Goal: Check status: Check status

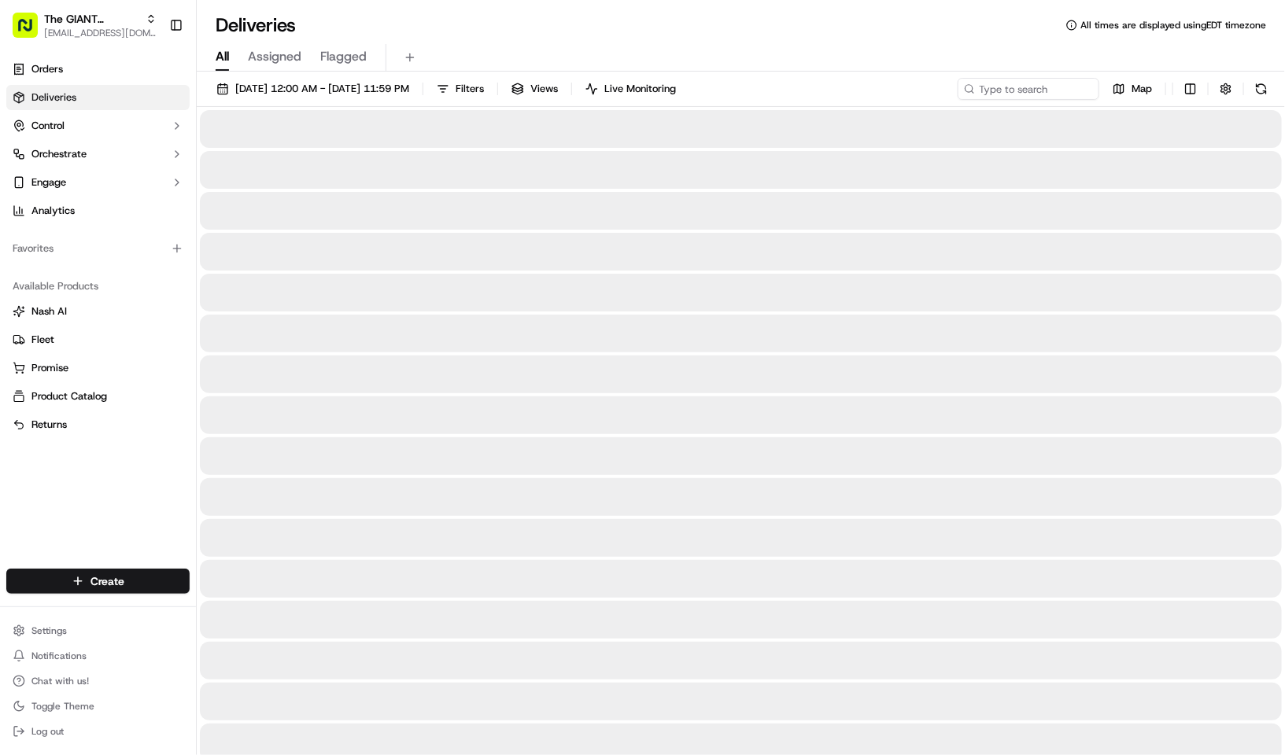
click at [348, 83] on span "09/22/2025 12:00 AM - 09/22/2025 11:59 PM" at bounding box center [322, 89] width 174 height 14
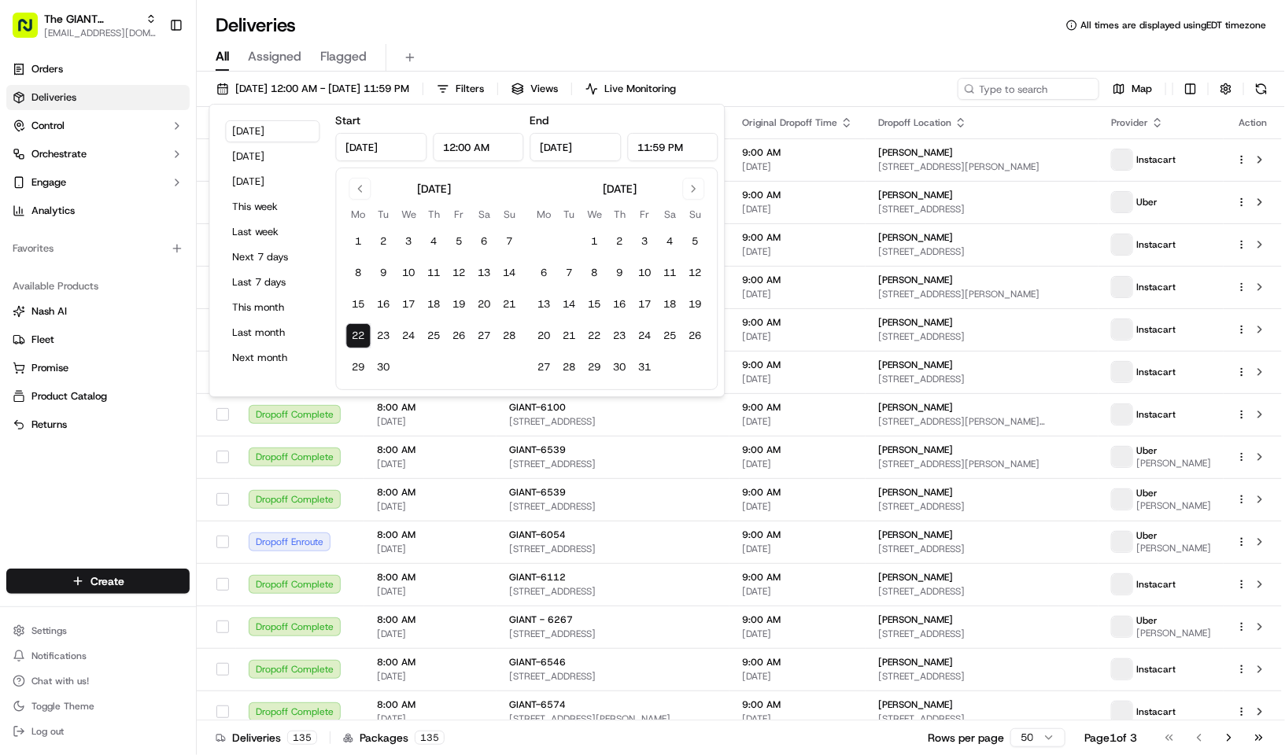
type input "Sep 22, 2025"
type input "12:00 AM"
type input "Sep 22, 2025"
type input "11:59 PM"
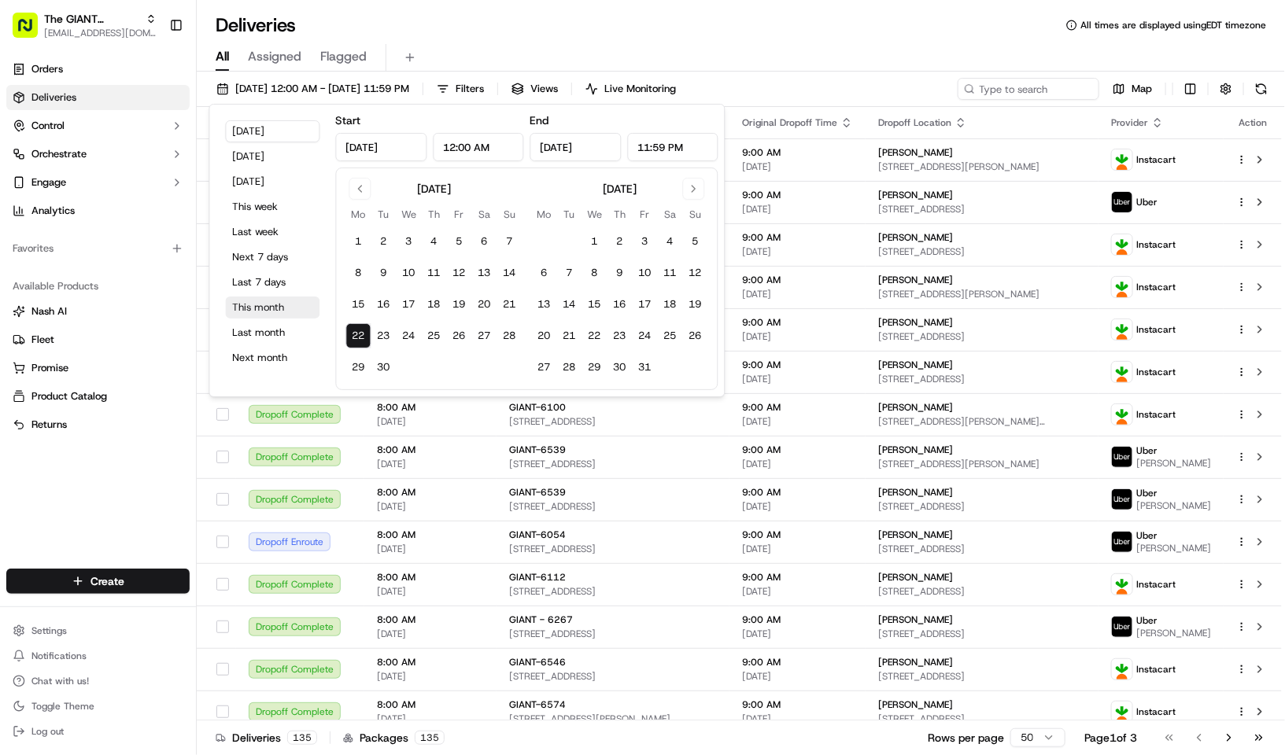
click at [281, 300] on button "This month" at bounding box center [273, 308] width 94 height 22
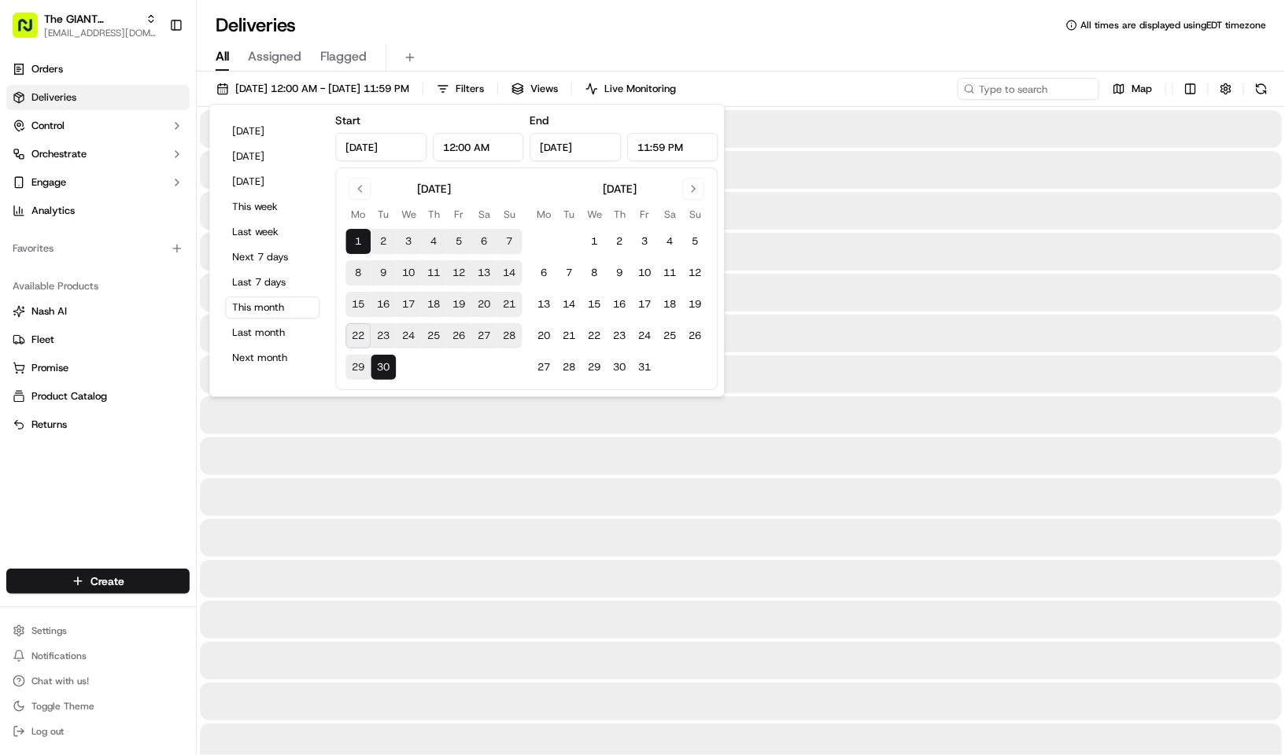
type input "Sep 1, 2025"
type input "Sep 30, 2025"
click at [1008, 85] on input at bounding box center [1004, 89] width 189 height 22
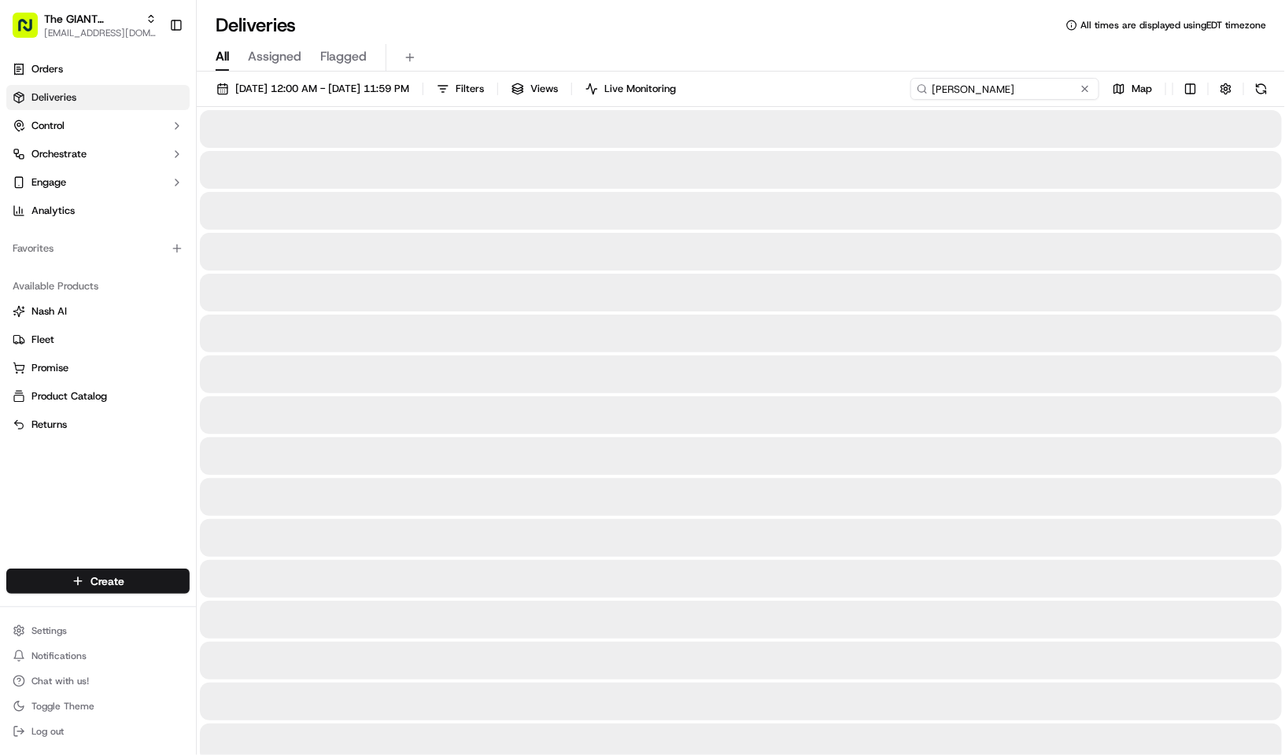
type input "jane"
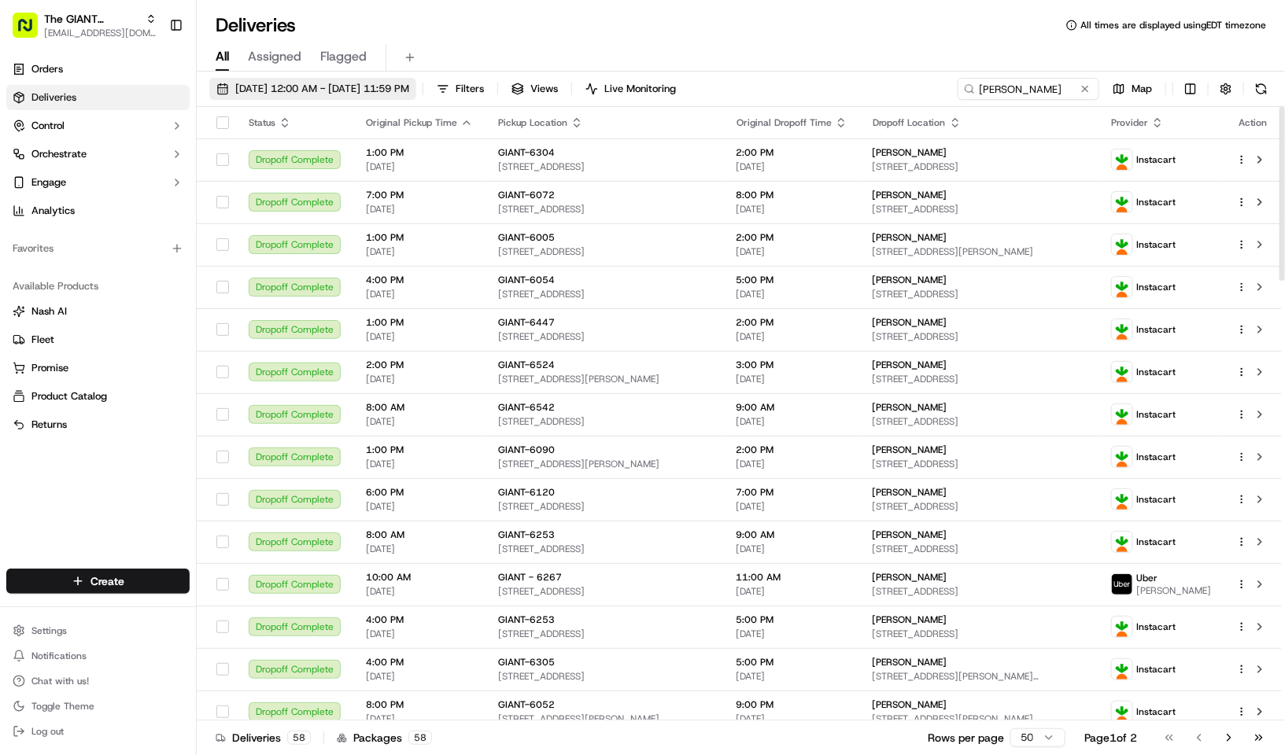
click at [331, 94] on span "09/01/2025 12:00 AM - 09/30/2025 11:59 PM" at bounding box center [322, 89] width 174 height 14
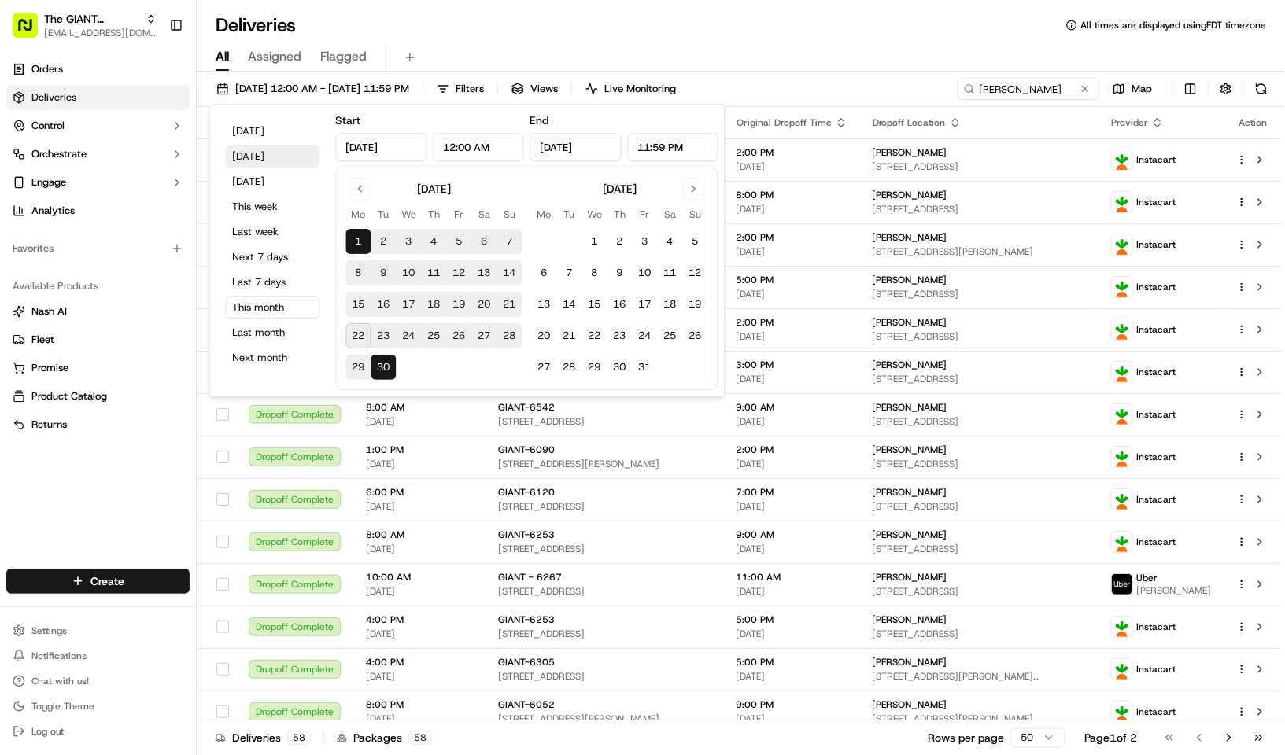
click at [277, 161] on button "Yesterday" at bounding box center [273, 157] width 94 height 22
type input "Sep 21, 2025"
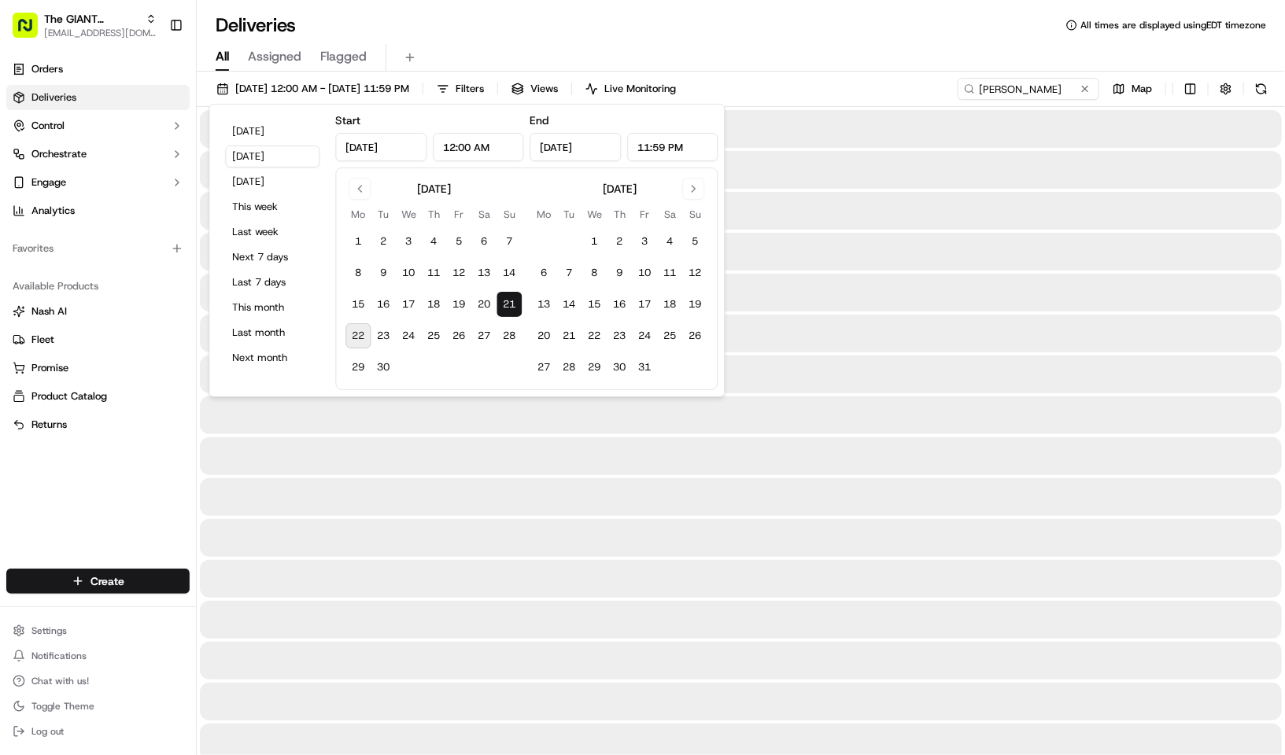
click at [692, 42] on div "All Assigned Flagged" at bounding box center [741, 55] width 1088 height 34
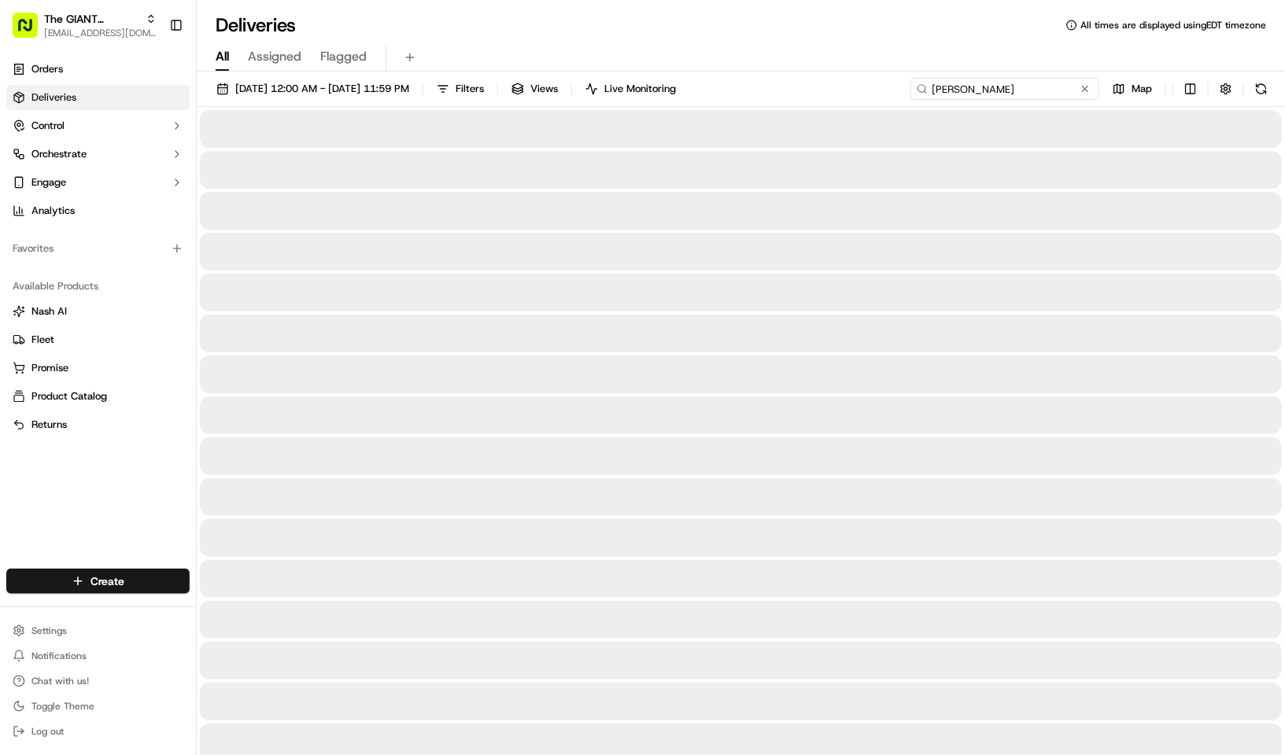
click at [1016, 85] on input "jane" at bounding box center [1004, 89] width 189 height 22
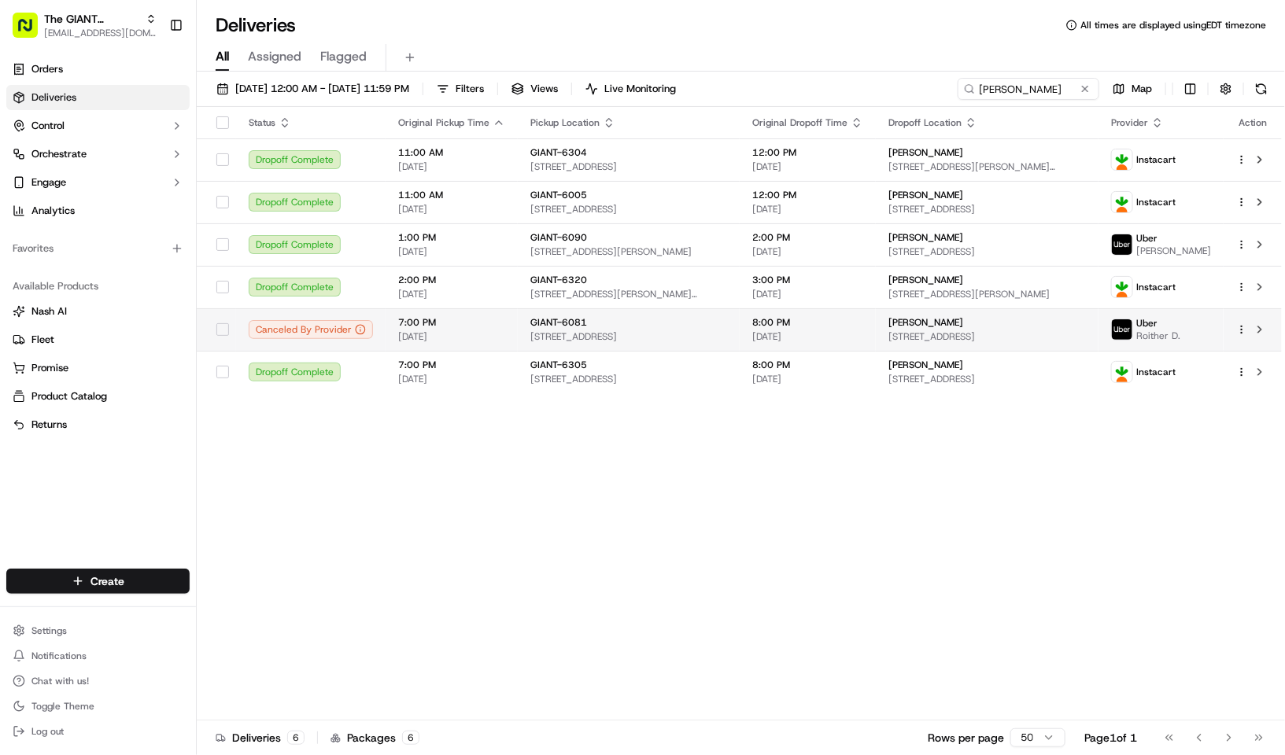
click at [838, 343] on span "[DATE]" at bounding box center [807, 337] width 111 height 13
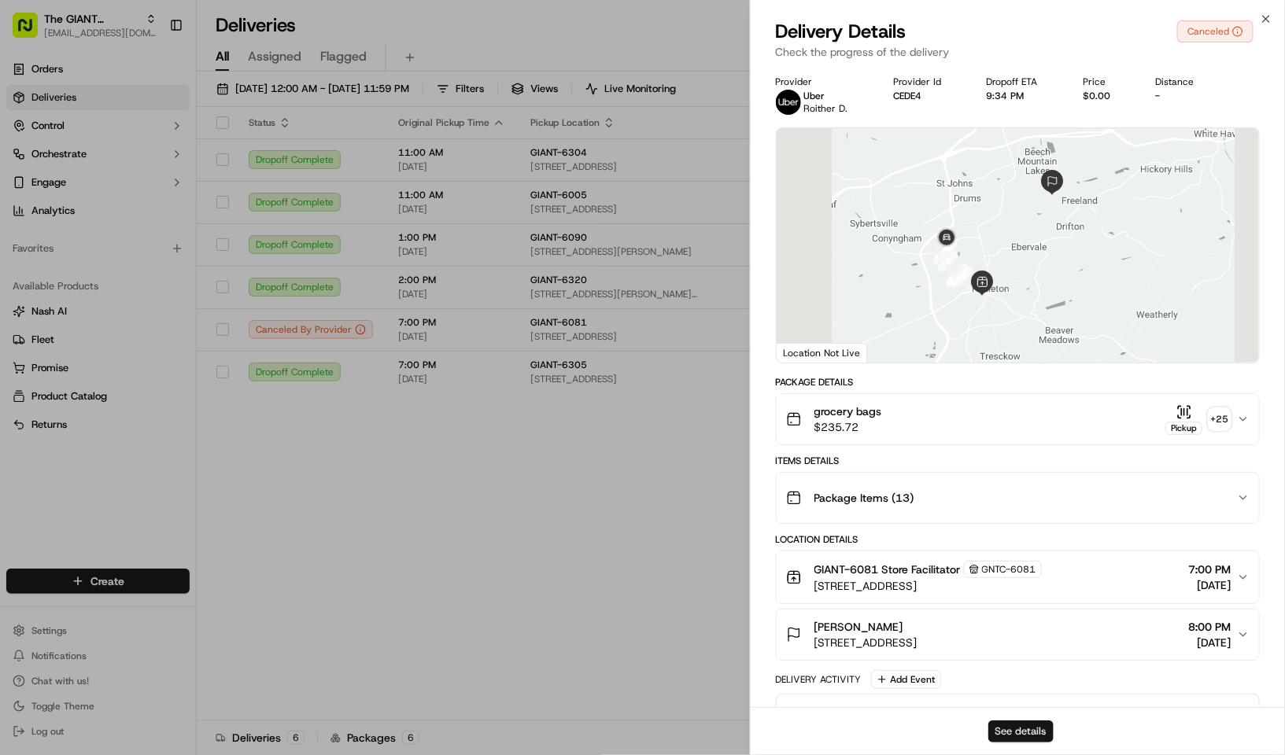
click at [1009, 733] on button "See details" at bounding box center [1020, 732] width 65 height 22
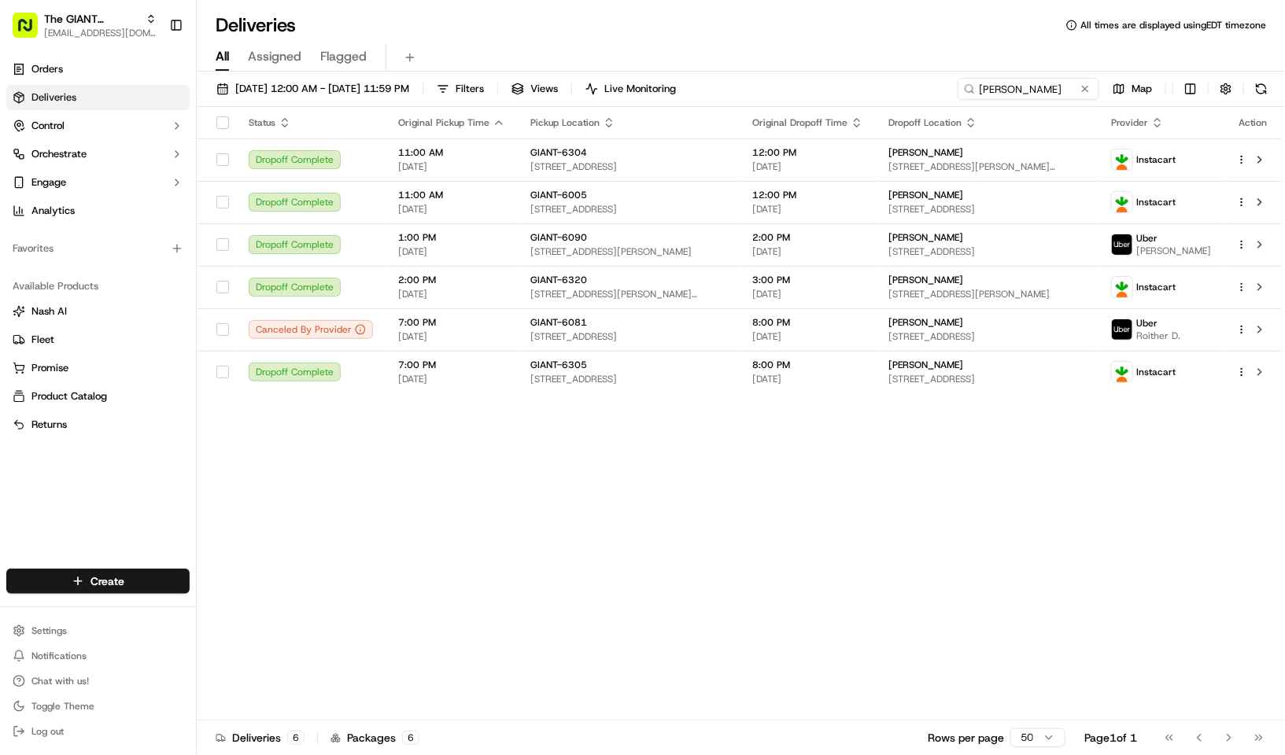
click at [350, 536] on div "Status Original Pickup Time Pickup Location Original Dropoff Time Dropoff Locat…" at bounding box center [739, 414] width 1085 height 614
click at [978, 93] on input "jane" at bounding box center [1004, 89] width 189 height 22
click at [515, 17] on div "Deliveries All times are displayed using EDT timezone" at bounding box center [741, 25] width 1088 height 25
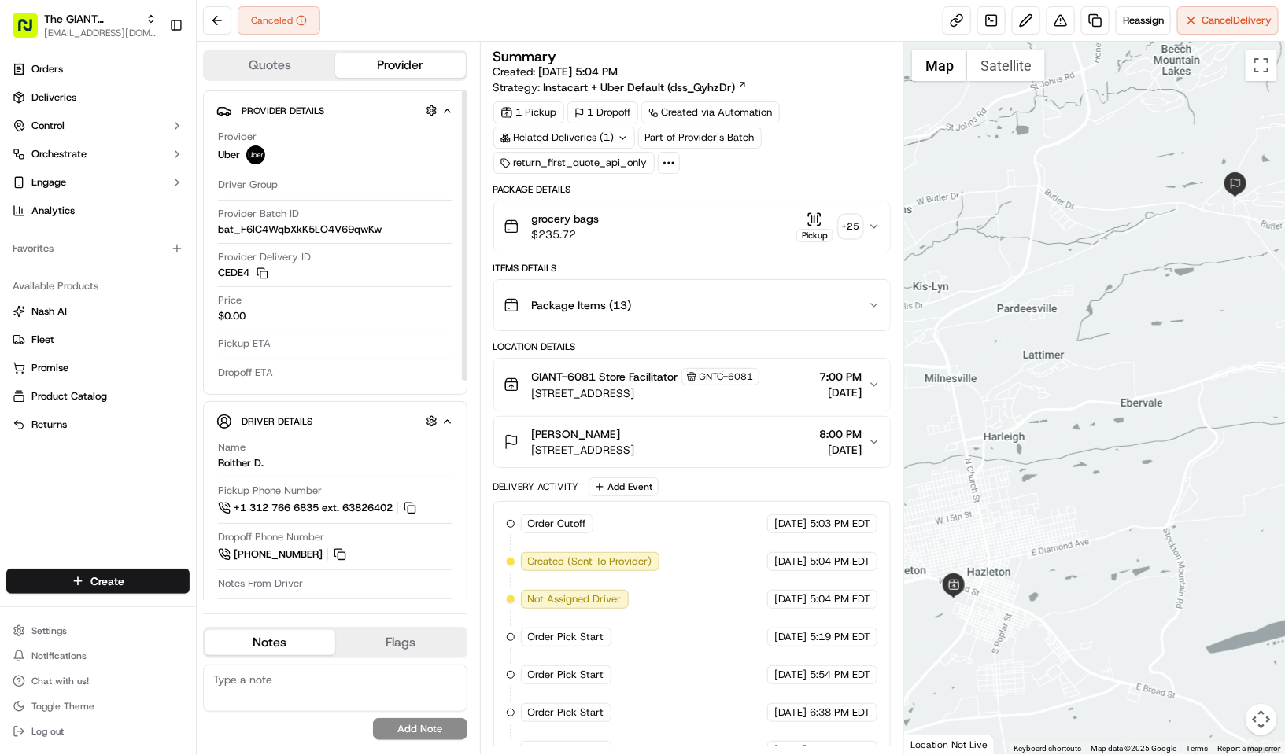
click at [133, 500] on div "Orders Deliveries Control Orchestrate Engage Analytics Favorites Available Prod…" at bounding box center [98, 303] width 196 height 506
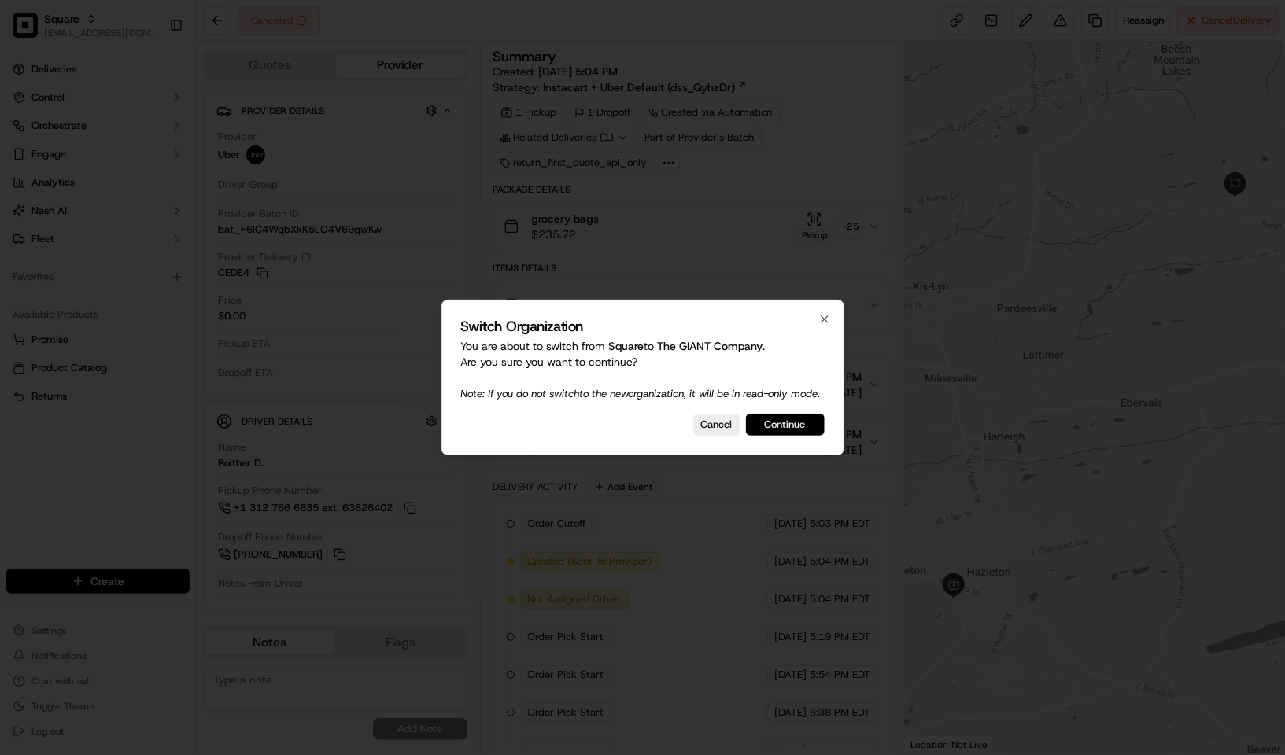
click at [789, 423] on button "Continue" at bounding box center [785, 425] width 79 height 22
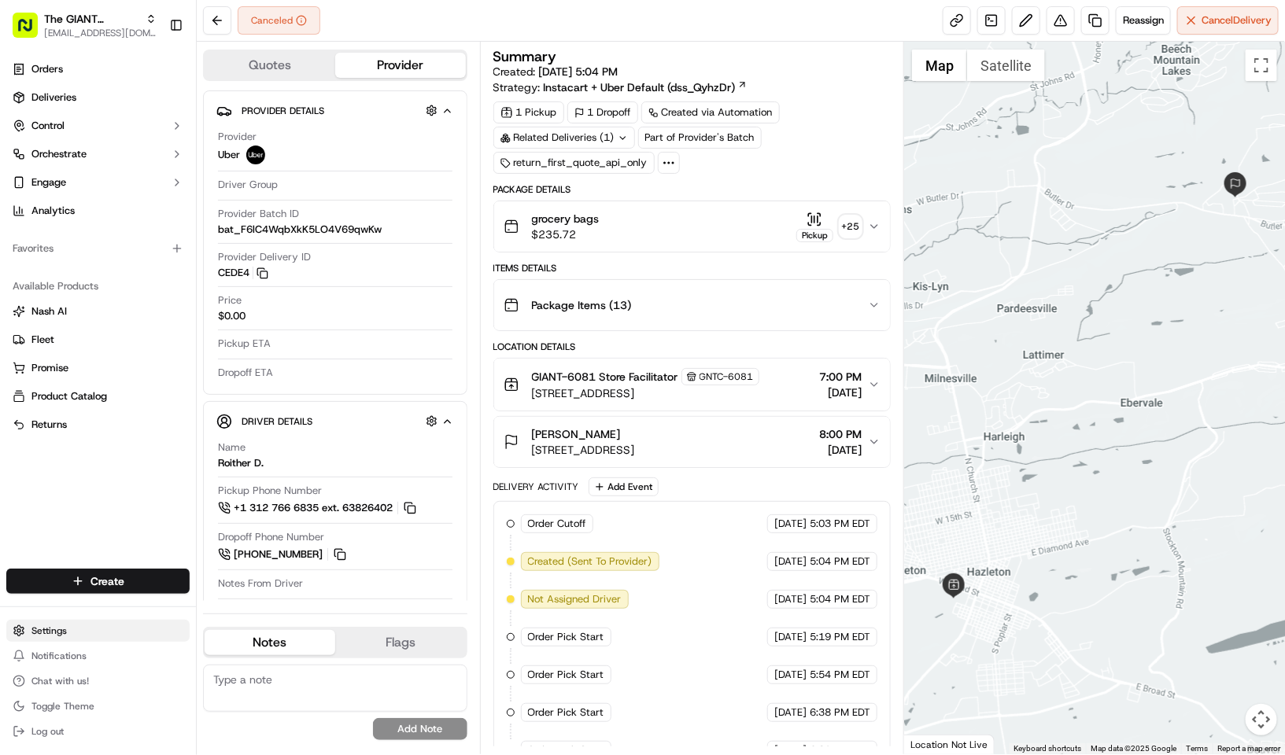
click at [80, 624] on html "The GIANT Company [EMAIL_ADDRESS][DOMAIN_NAME] Toggle Sidebar Orders Deliveries…" at bounding box center [642, 377] width 1285 height 755
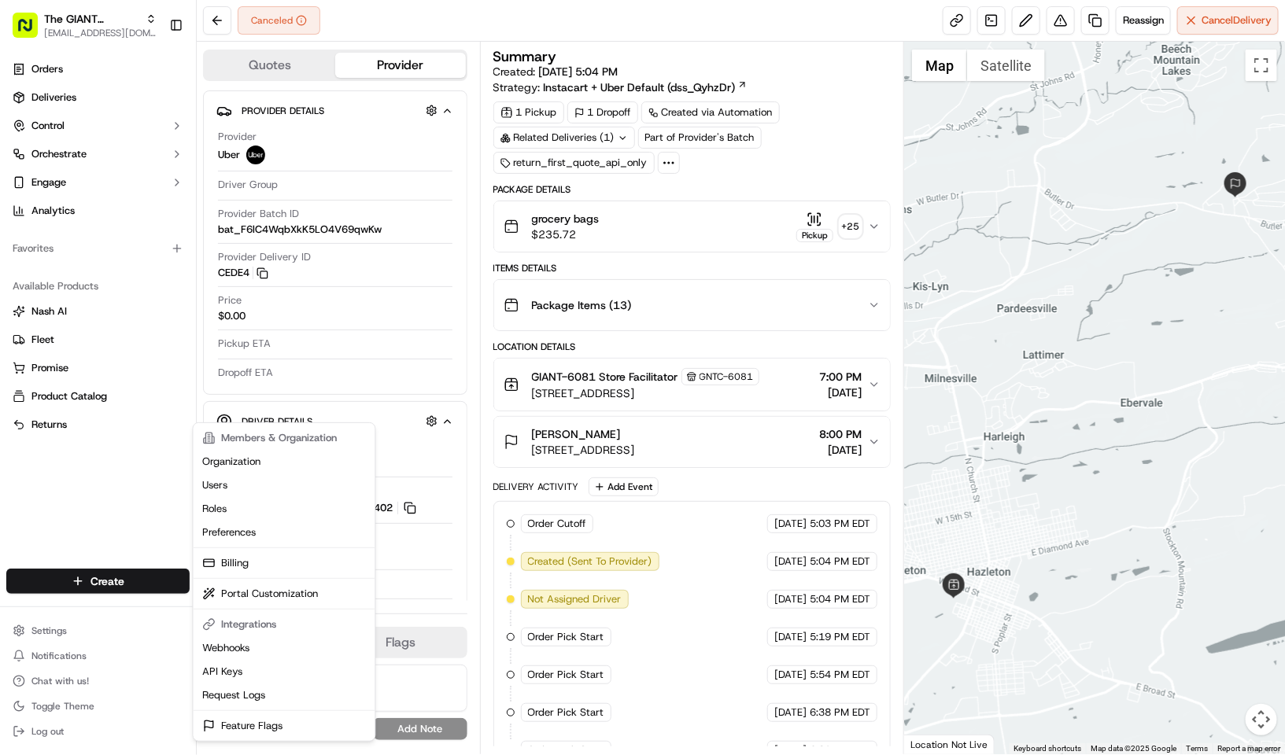
click at [114, 161] on html "The GIANT Company kpensader@nashhelp.com Toggle Sidebar Orders Deliveries Contr…" at bounding box center [642, 377] width 1285 height 755
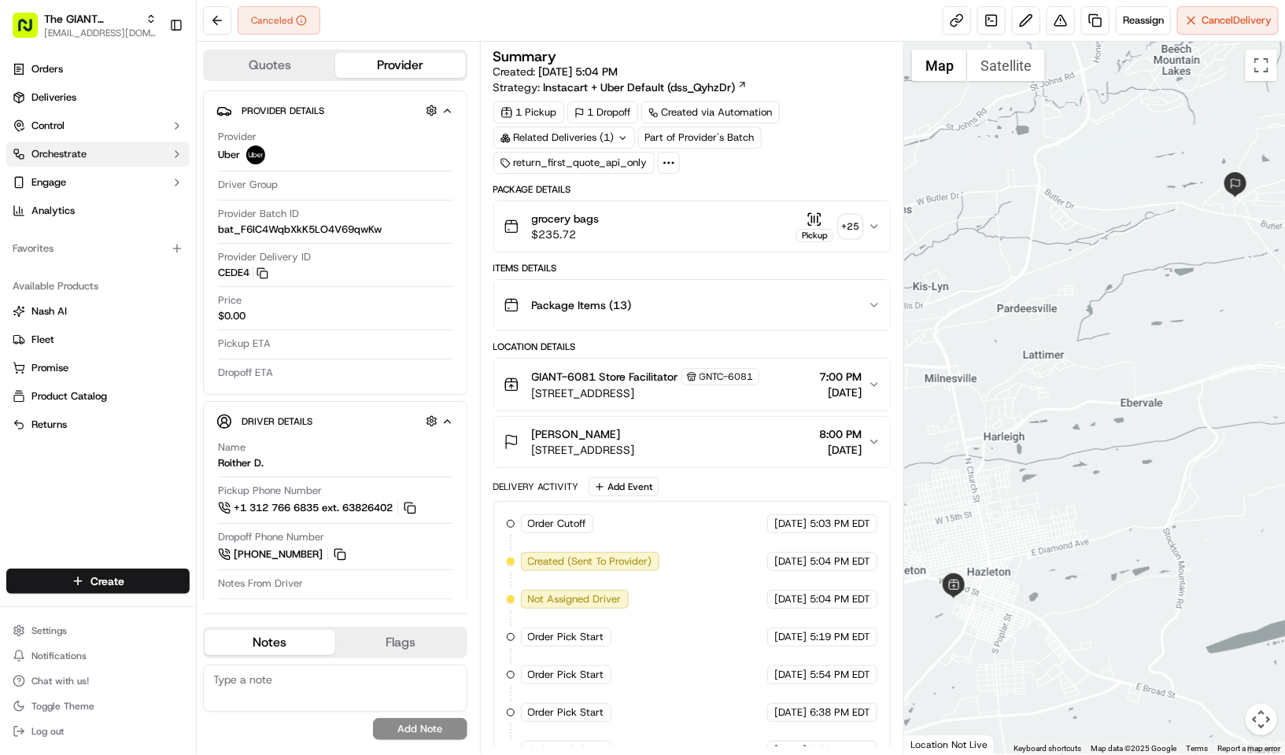
click at [114, 158] on button "Orchestrate" at bounding box center [97, 154] width 183 height 25
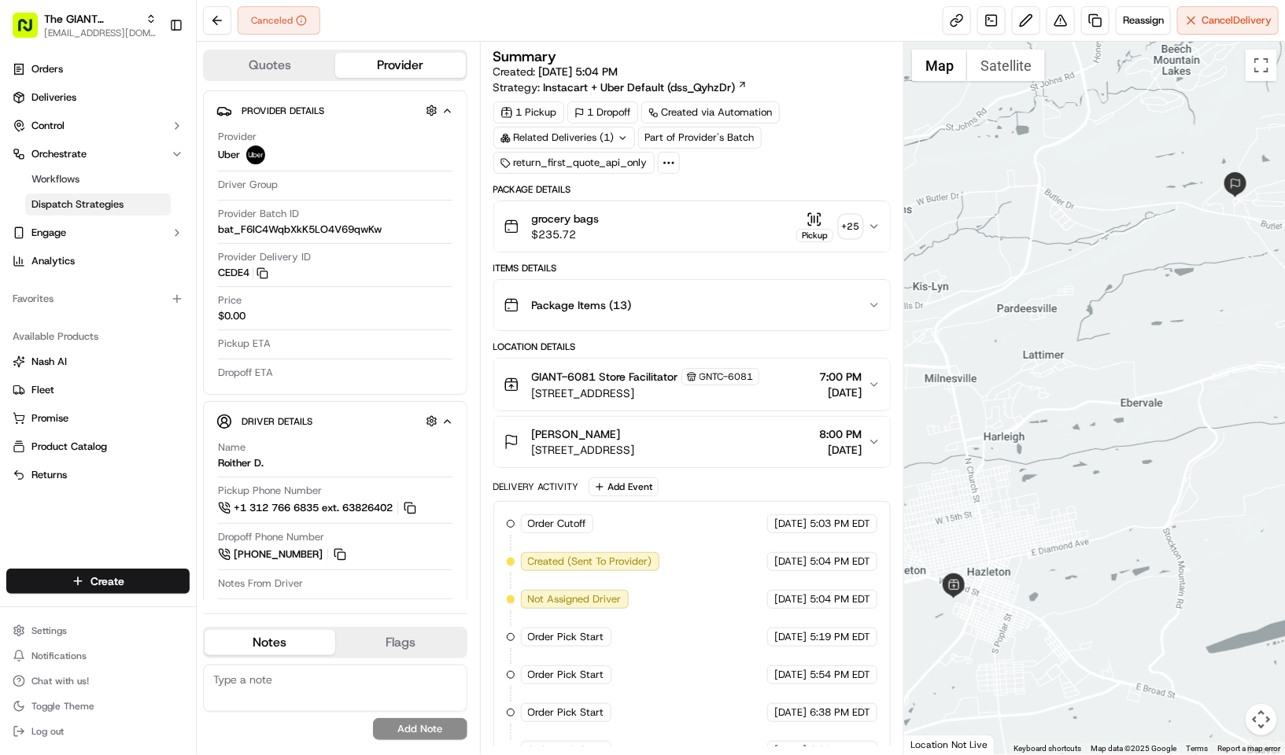
click at [107, 204] on span "Dispatch Strategies" at bounding box center [77, 205] width 92 height 14
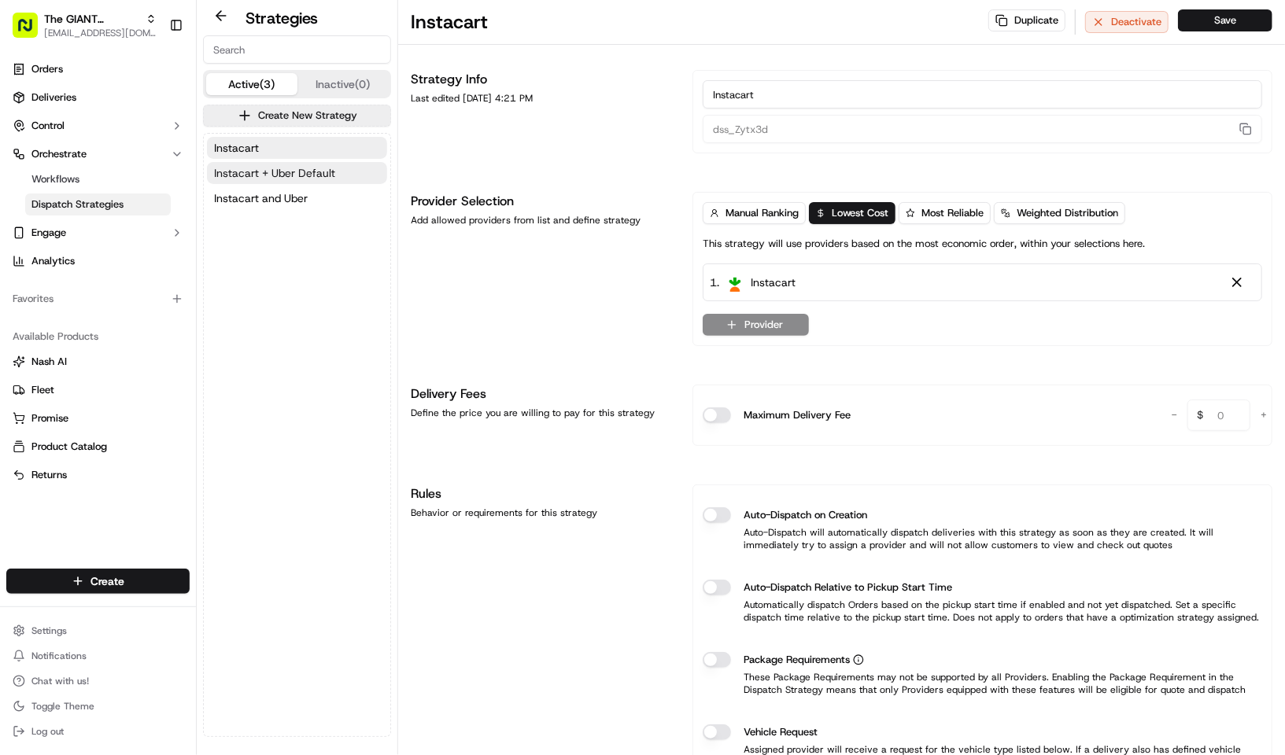
click at [305, 171] on span "Instacart + Uber Default" at bounding box center [274, 173] width 121 height 16
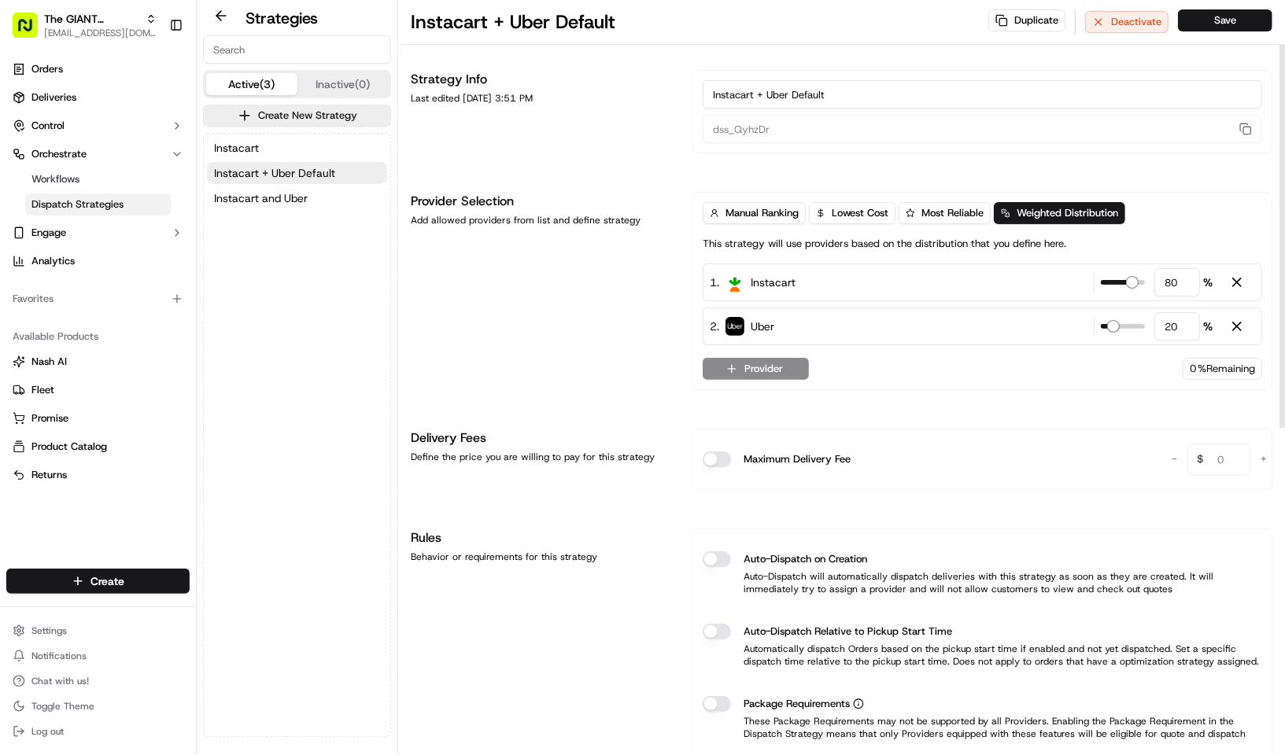
click at [294, 491] on div "Instacart Instacart + Uber Default Instacart and Uber" at bounding box center [297, 435] width 187 height 603
